Goal: Browse casually: Explore the website without a specific task or goal

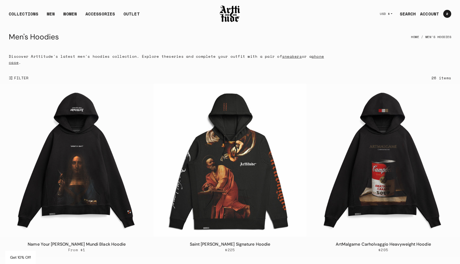
scroll to position [597, 0]
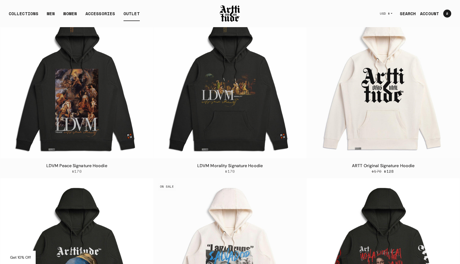
click at [136, 11] on link "OUTLET" at bounding box center [132, 15] width 16 height 11
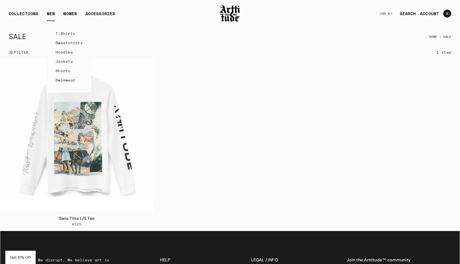
click at [49, 14] on link "MEN" at bounding box center [51, 15] width 8 height 11
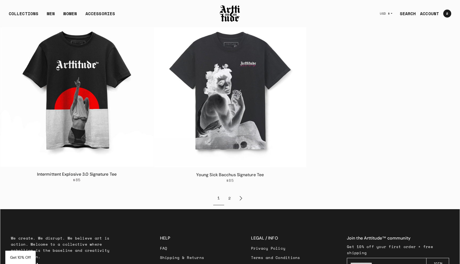
scroll to position [2889, 0]
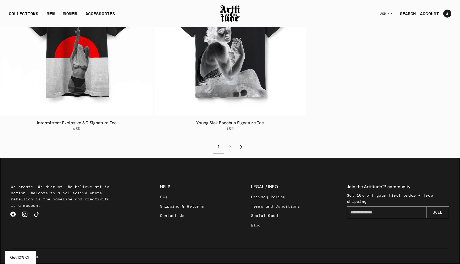
click at [233, 147] on link "2" at bounding box center [229, 147] width 11 height 14
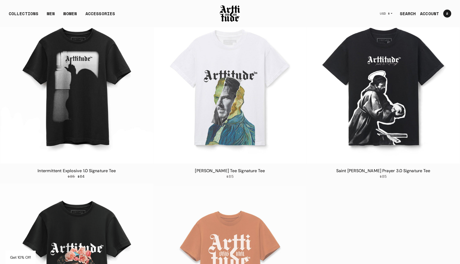
scroll to position [72, 0]
